Goal: Transaction & Acquisition: Purchase product/service

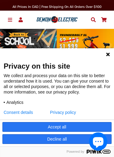
click at [58, 141] on button "Decline all" at bounding box center [56, 140] width 109 height 10
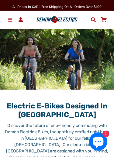
click at [5, 24] on link "Menu" at bounding box center [10, 19] width 11 height 9
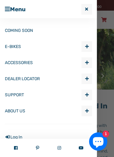
click at [9, 19] on div "COMING SOON E-BIKES Expand submenu E-BIKES Collapse submenu E-BIKES Fat Tire Ex…" at bounding box center [48, 87] width 97 height 139
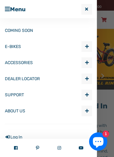
click at [11, 47] on link "E-BIKES" at bounding box center [43, 47] width 77 height 16
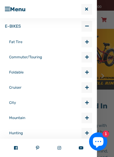
scroll to position [21, 0]
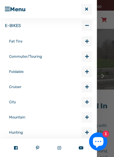
click at [89, 56] on span "button" at bounding box center [87, 57] width 4 height 4
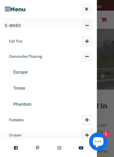
click at [84, 41] on span "Expand submenu E-BIKES" at bounding box center [87, 42] width 10 height 10
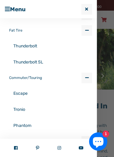
scroll to position [28, 0]
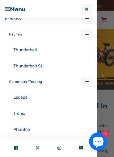
click at [43, 82] on link "Commuter/Touring" at bounding box center [45, 81] width 72 height 15
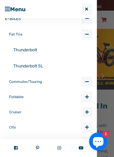
click at [47, 80] on link "Commuter/Touring" at bounding box center [45, 81] width 72 height 15
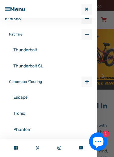
click at [33, 94] on link "Escape" at bounding box center [52, 98] width 79 height 16
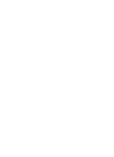
select select "******"
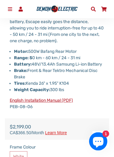
scroll to position [239, 0]
